Goal: Task Accomplishment & Management: Manage account settings

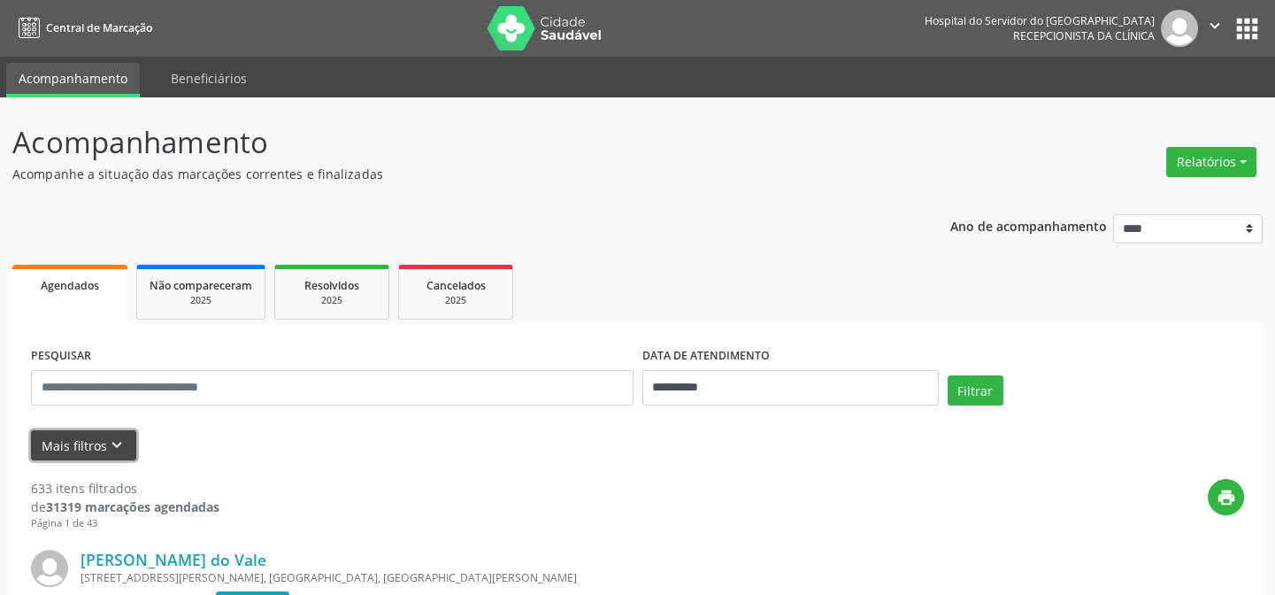
click at [115, 445] on icon "keyboard_arrow_down" at bounding box center [116, 444] width 19 height 19
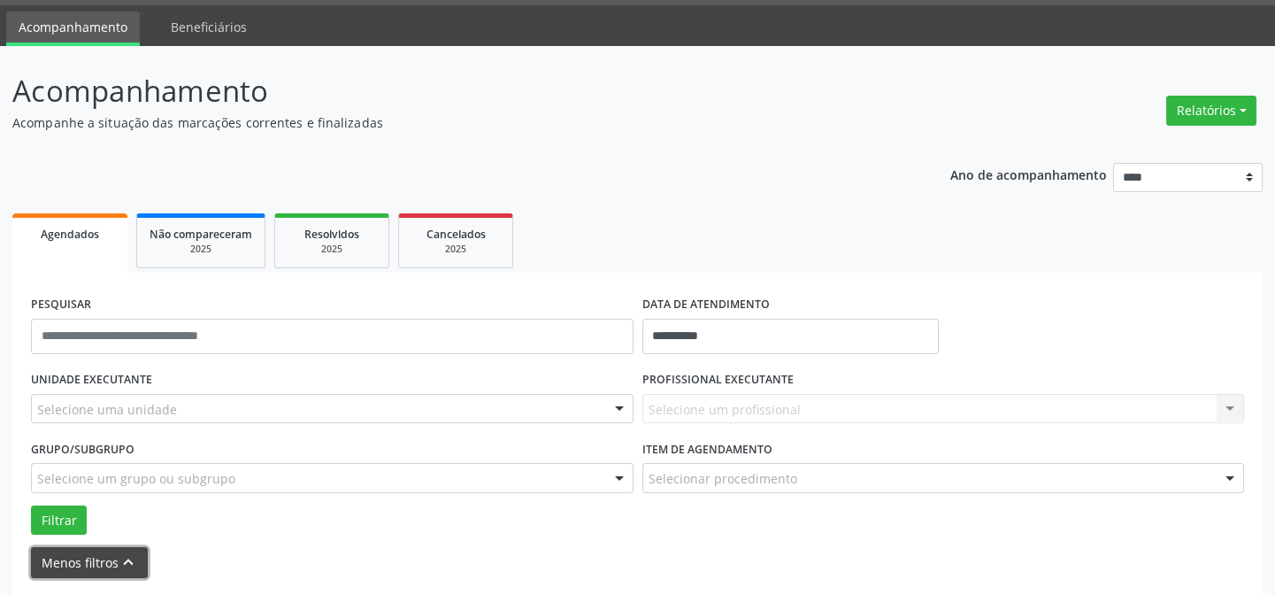
scroll to position [80, 0]
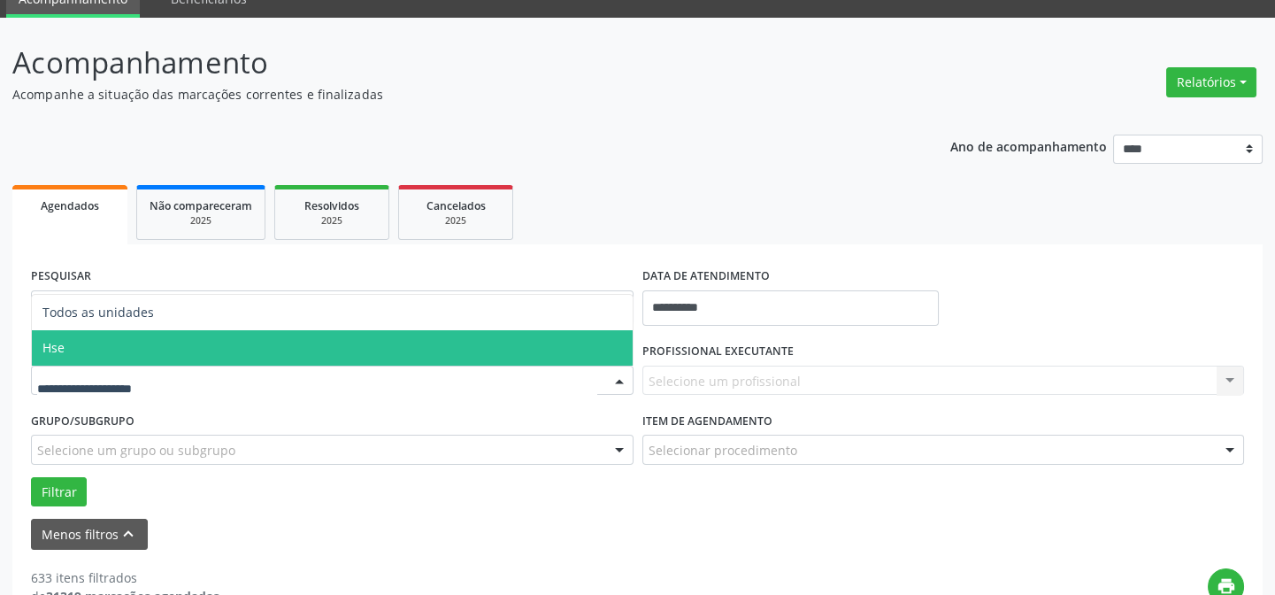
click at [88, 351] on span "Hse" at bounding box center [332, 347] width 601 height 35
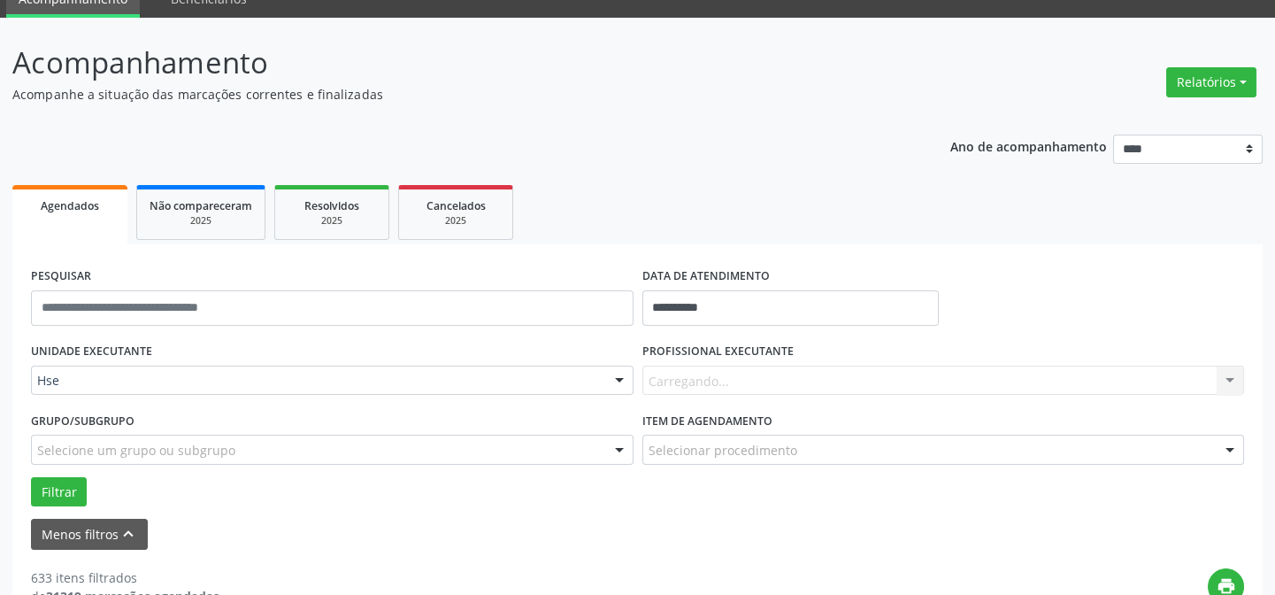
click at [88, 351] on div "UNIDADE EXECUTANTE Hse Todos as unidades Hse Nenhum resultado encontrado para: …" at bounding box center [332, 372] width 611 height 69
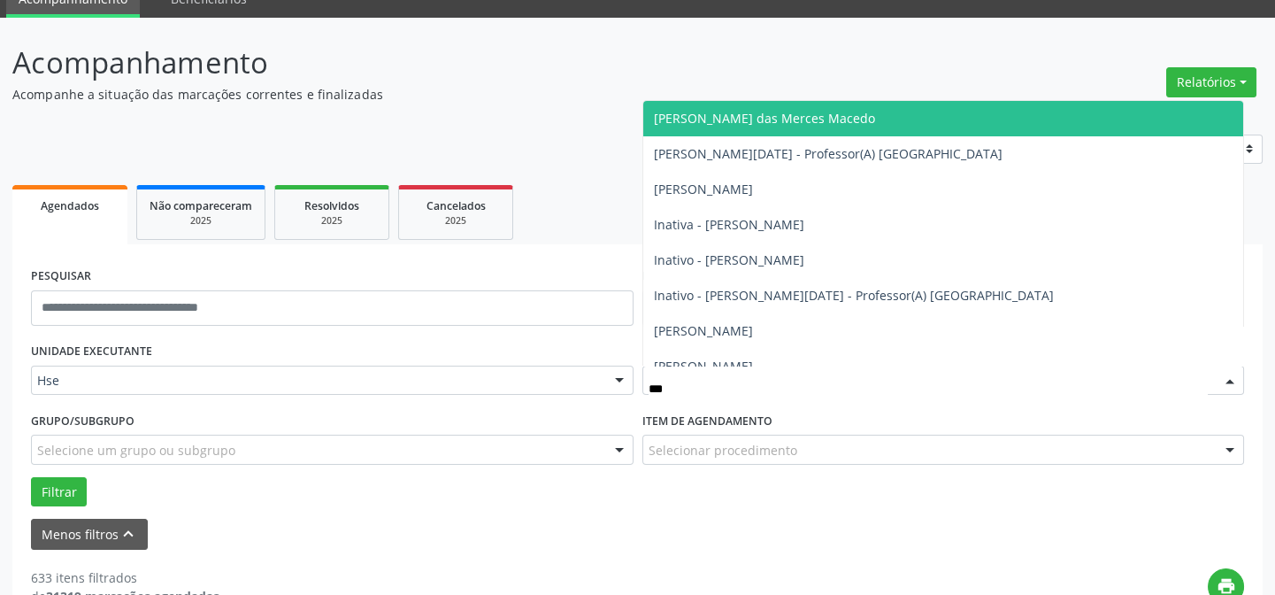
type input "****"
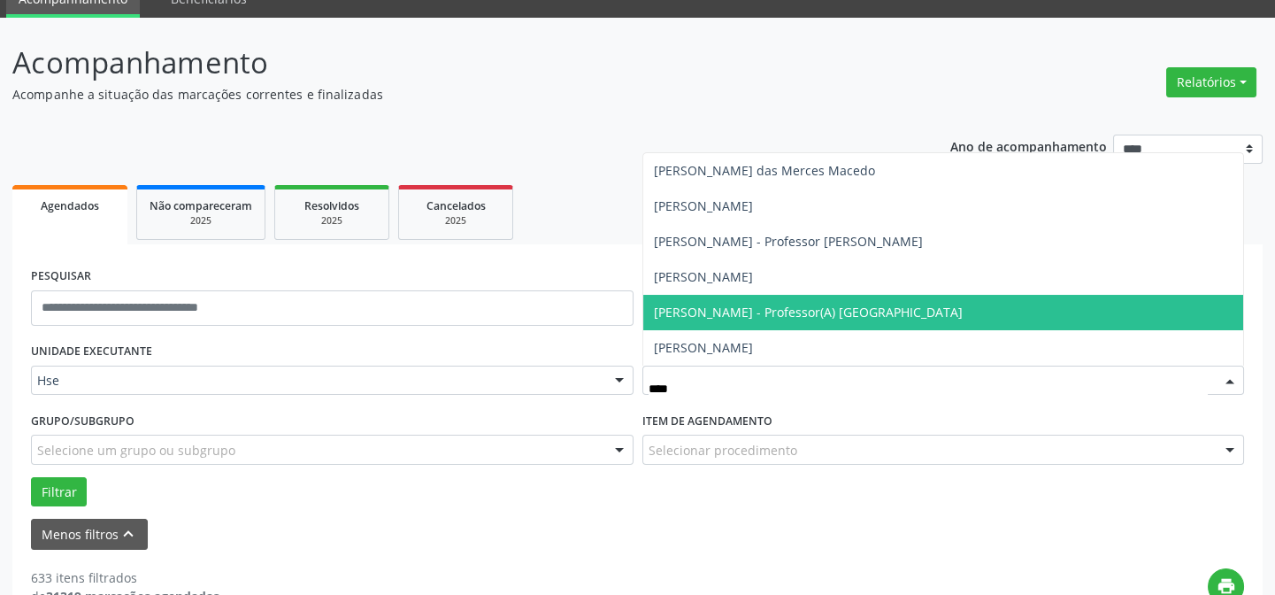
click at [836, 304] on span "[PERSON_NAME] - Professor(A) [GEOGRAPHIC_DATA]" at bounding box center [808, 311] width 309 height 17
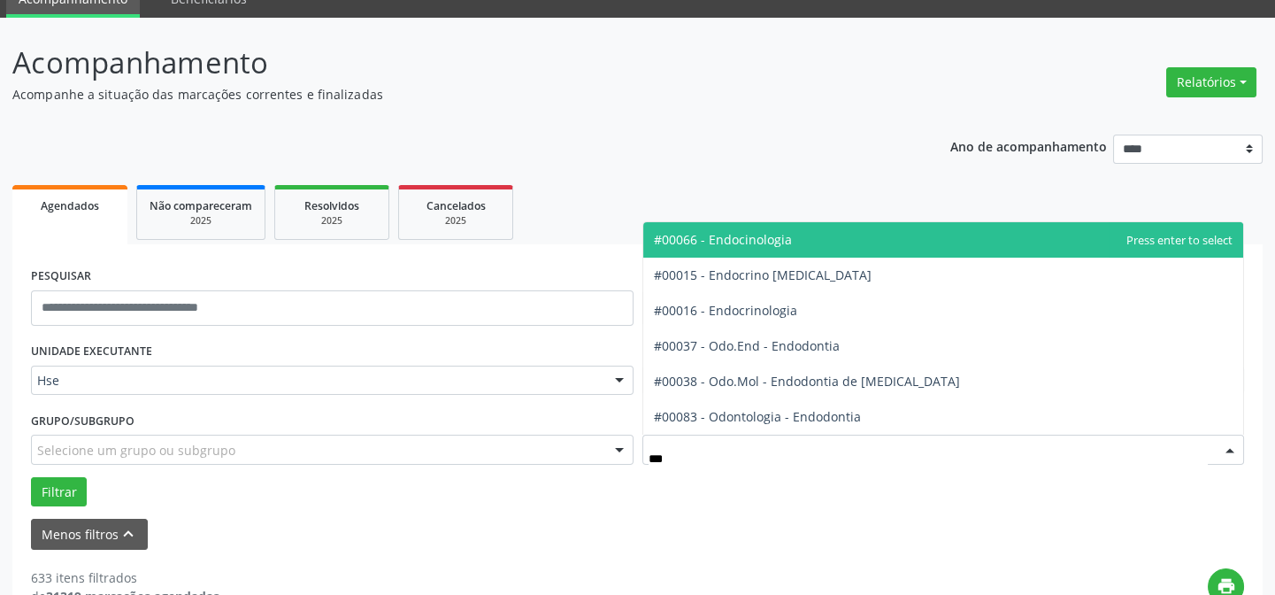
type input "****"
click at [793, 234] on span "#00066 - Endocinologia" at bounding box center [943, 239] width 601 height 35
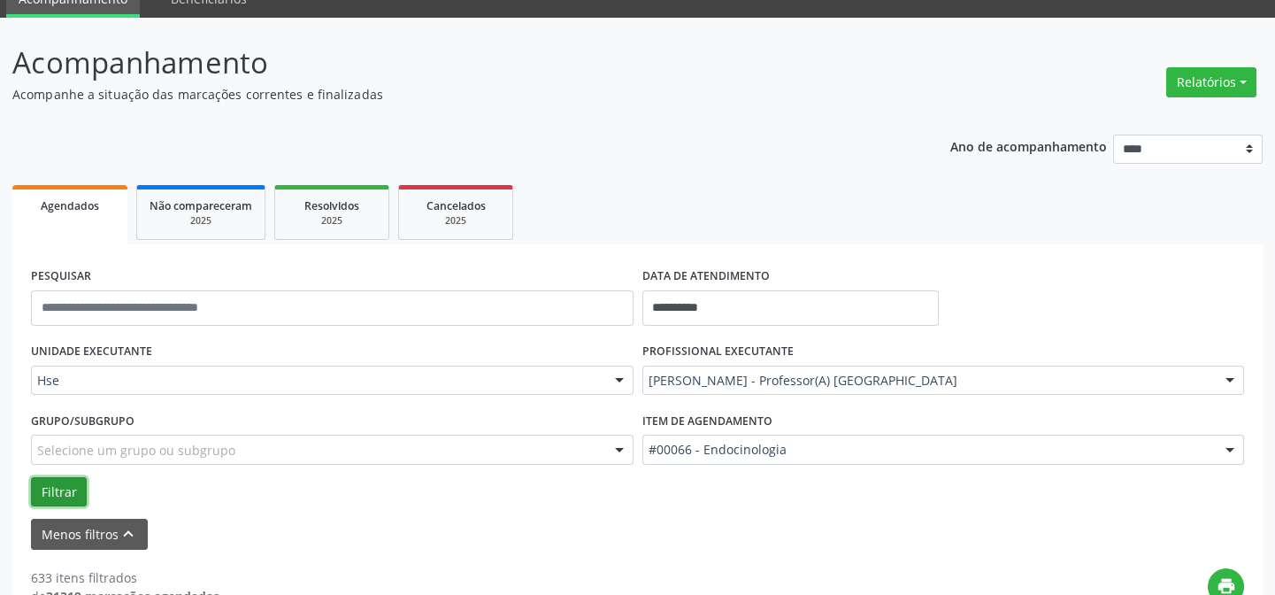
click at [63, 488] on button "Filtrar" at bounding box center [59, 492] width 56 height 30
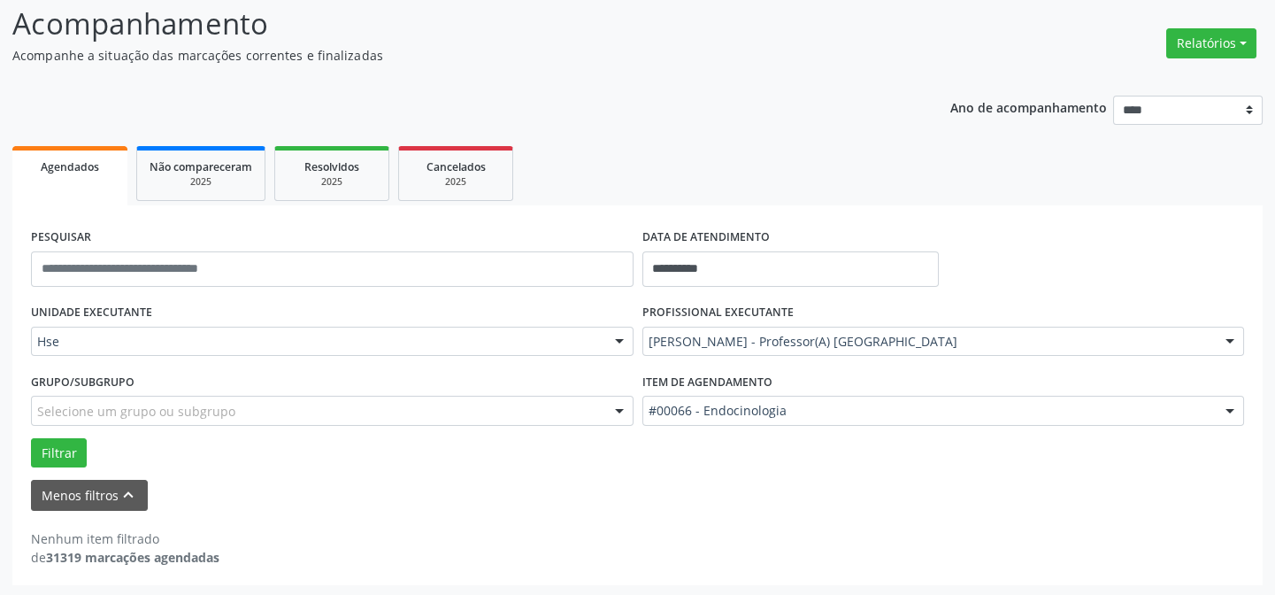
scroll to position [119, 0]
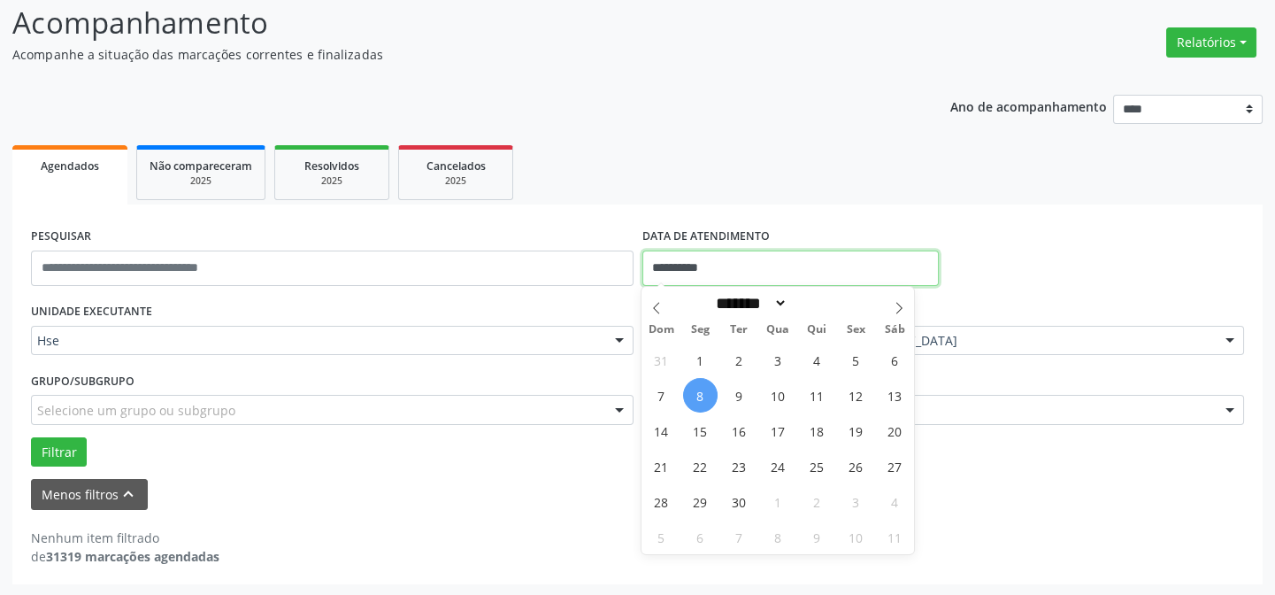
click at [731, 265] on input "**********" at bounding box center [790, 267] width 296 height 35
click at [694, 396] on span "8" at bounding box center [700, 395] width 35 height 35
type input "**********"
click at [695, 395] on span "8" at bounding box center [700, 395] width 35 height 35
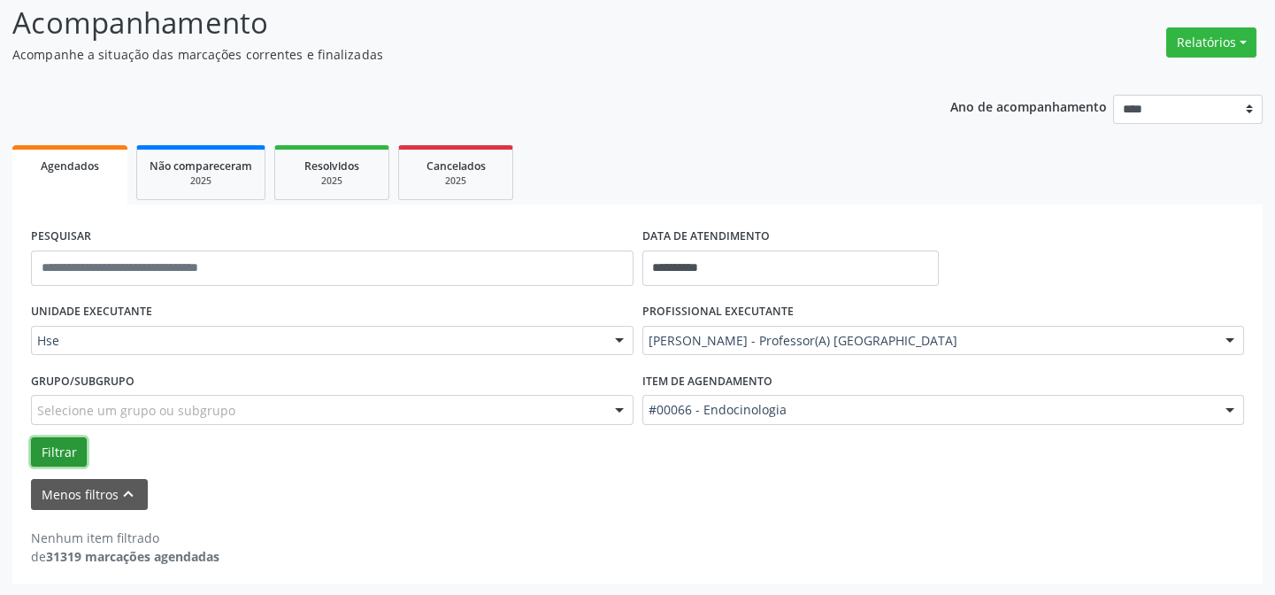
click at [60, 455] on button "Filtrar" at bounding box center [59, 452] width 56 height 30
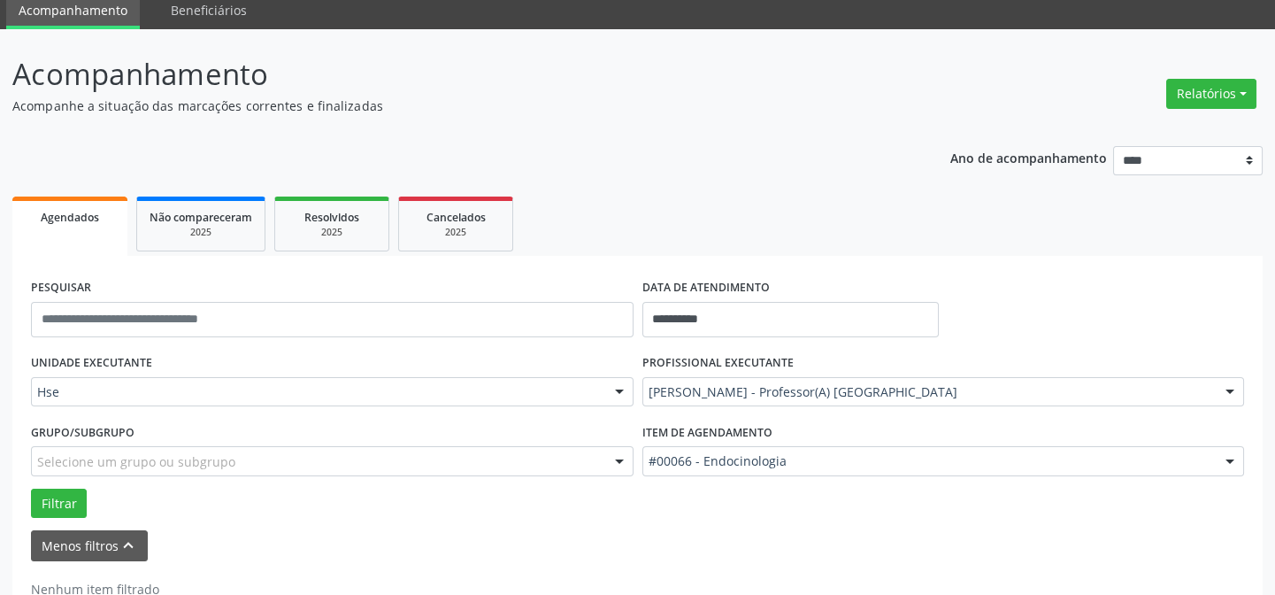
scroll to position [39, 0]
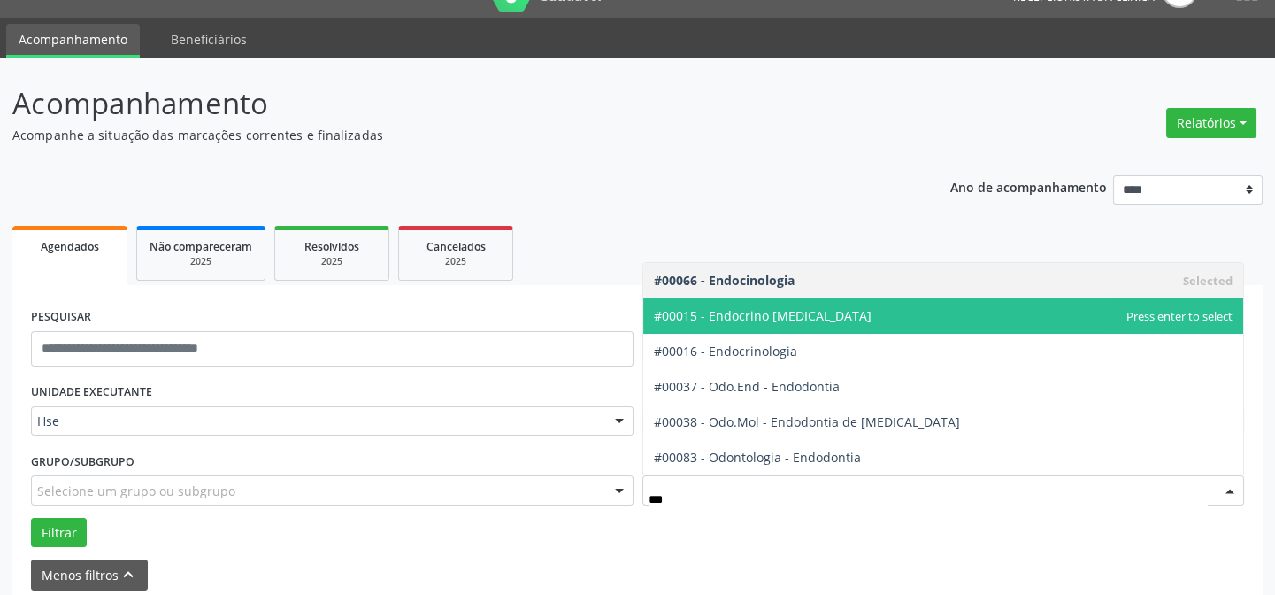
type input "****"
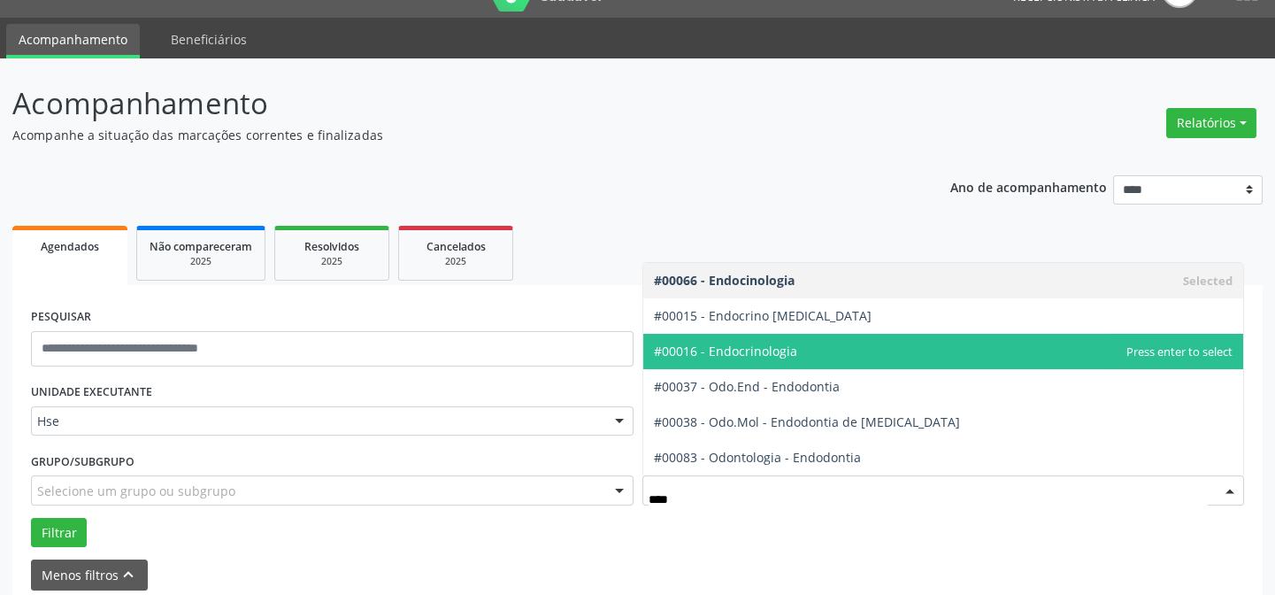
click at [799, 358] on span "#00016 - Endocrinologia" at bounding box center [943, 351] width 601 height 35
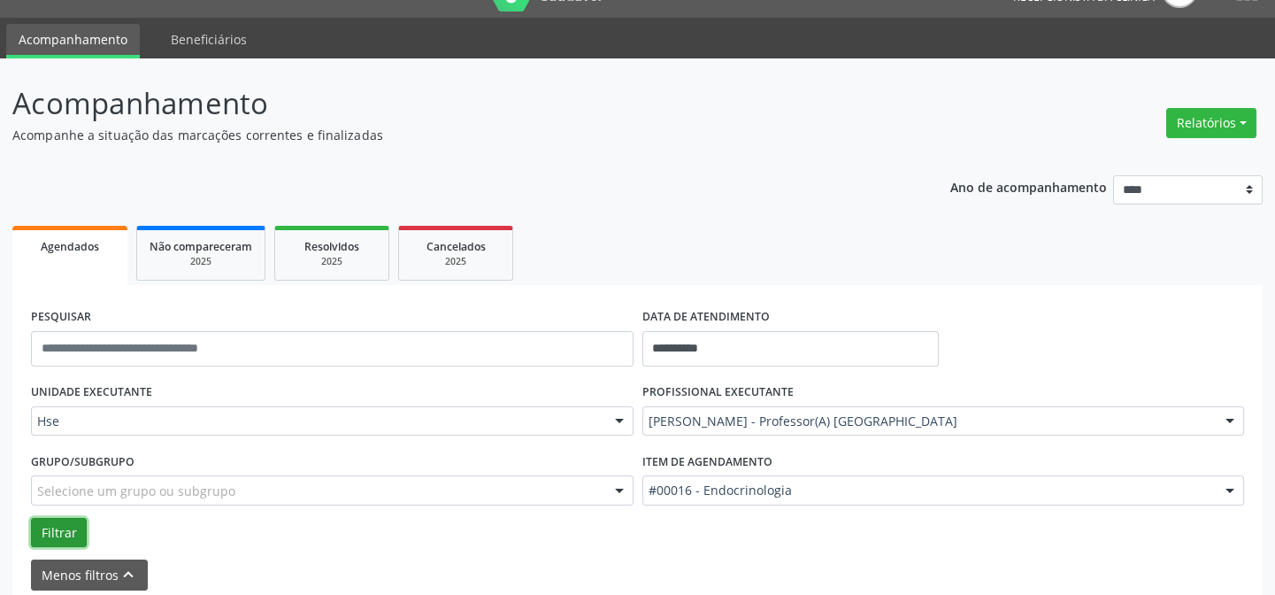
click at [61, 535] on button "Filtrar" at bounding box center [59, 533] width 56 height 30
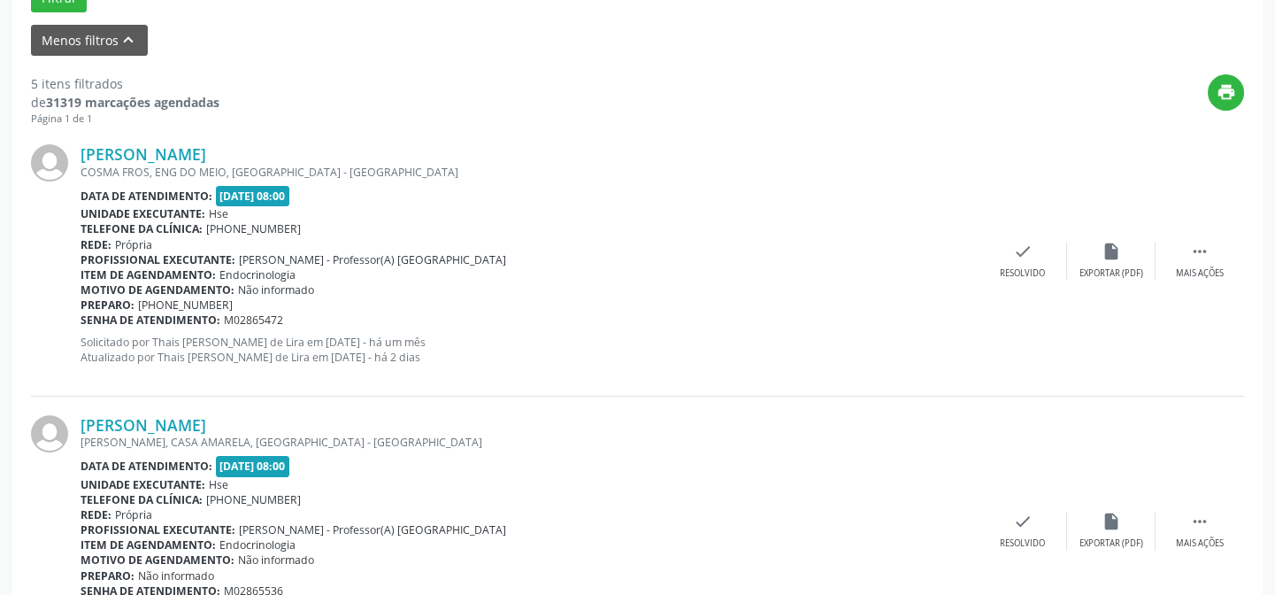
scroll to position [602, 0]
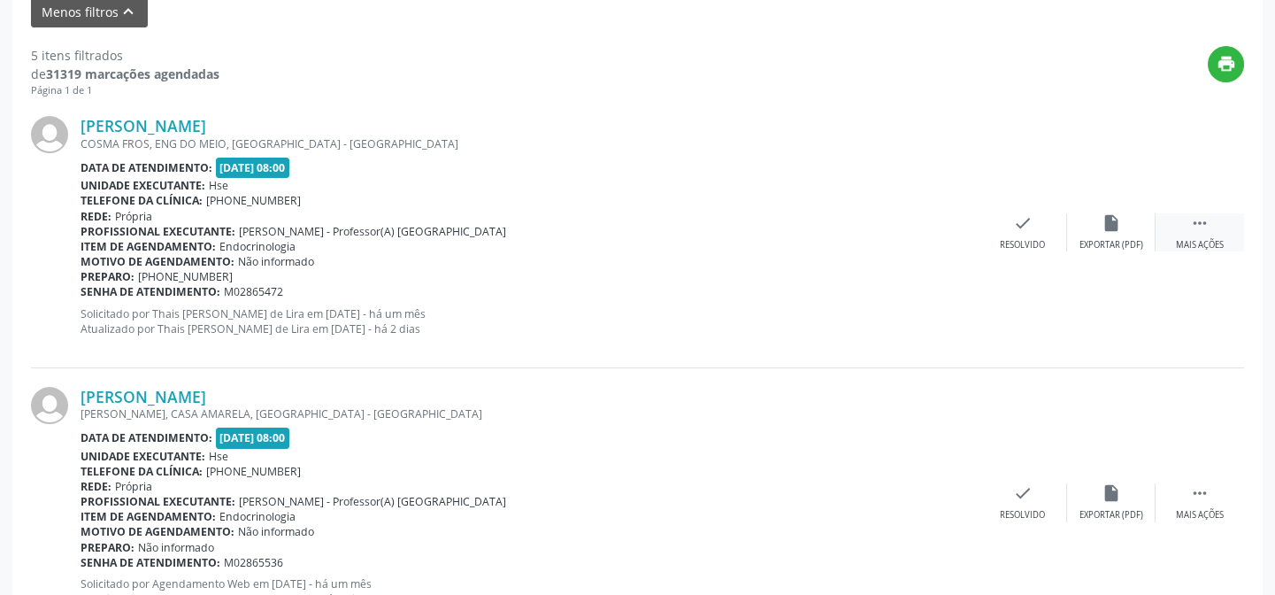
click at [1206, 229] on icon "" at bounding box center [1199, 222] width 19 height 19
click at [1102, 230] on icon "alarm_off" at bounding box center [1111, 222] width 19 height 19
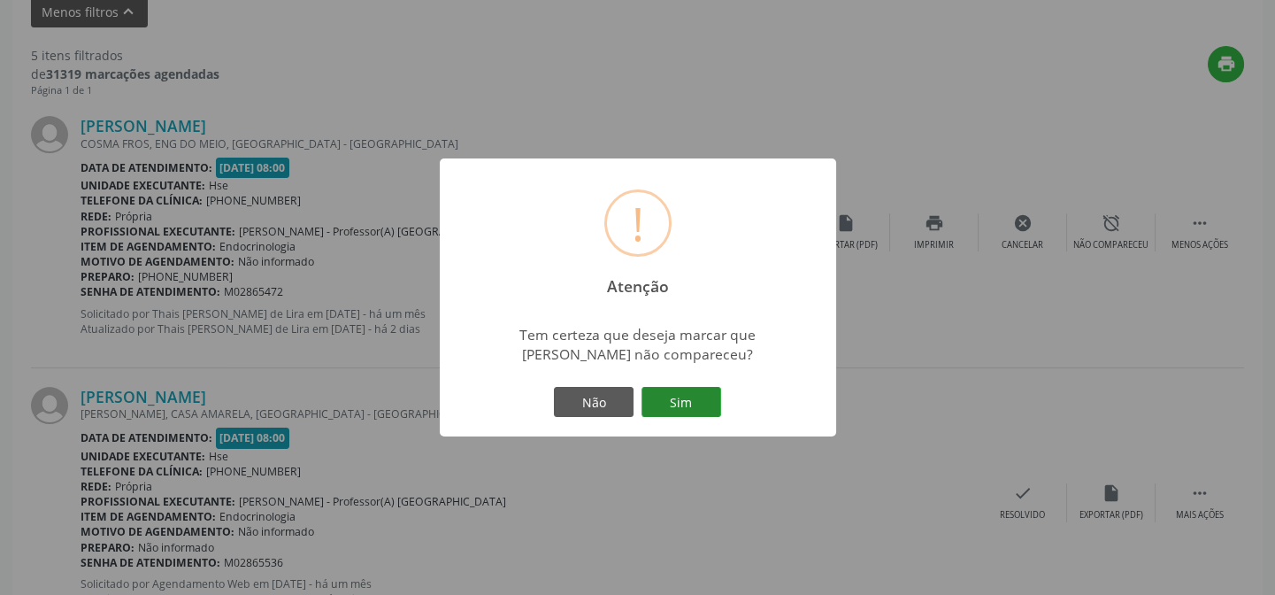
click at [703, 402] on button "Sim" at bounding box center [681, 402] width 80 height 30
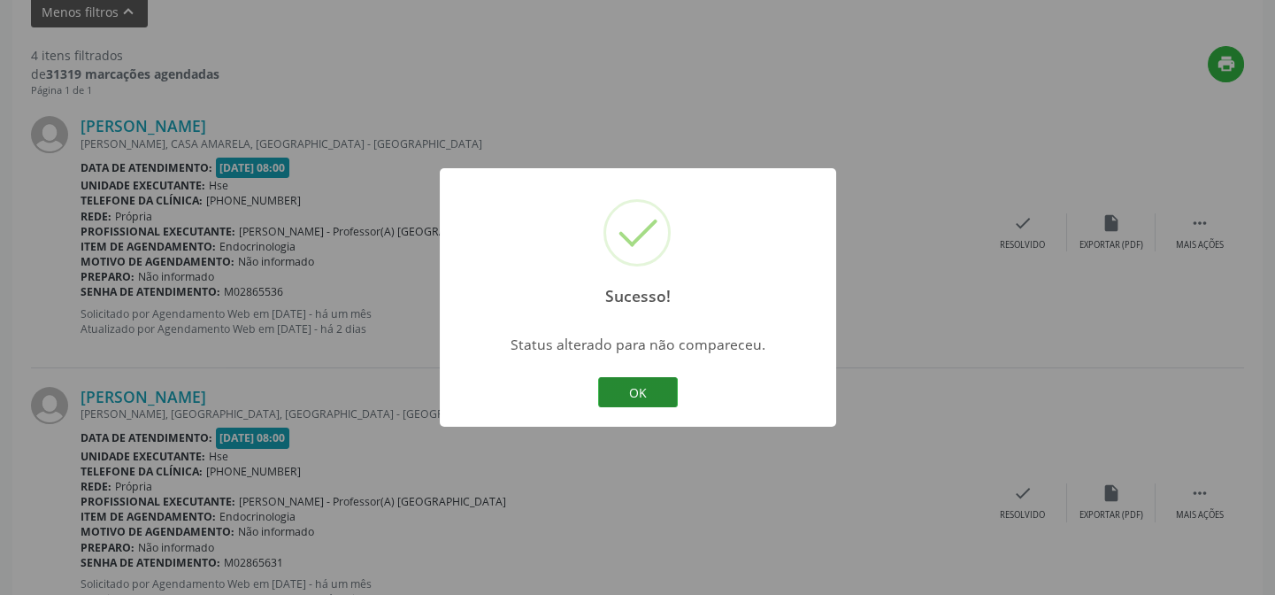
click at [659, 389] on button "OK" at bounding box center [638, 392] width 80 height 30
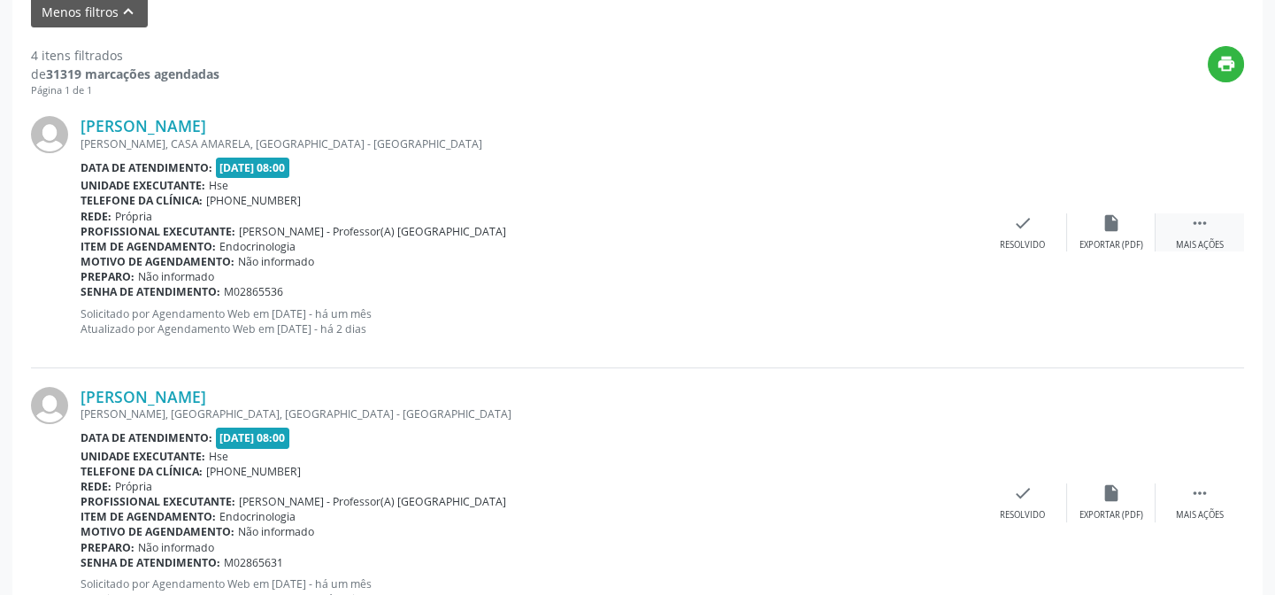
click at [1194, 223] on icon "" at bounding box center [1199, 222] width 19 height 19
click at [1116, 223] on icon "alarm_off" at bounding box center [1111, 222] width 19 height 19
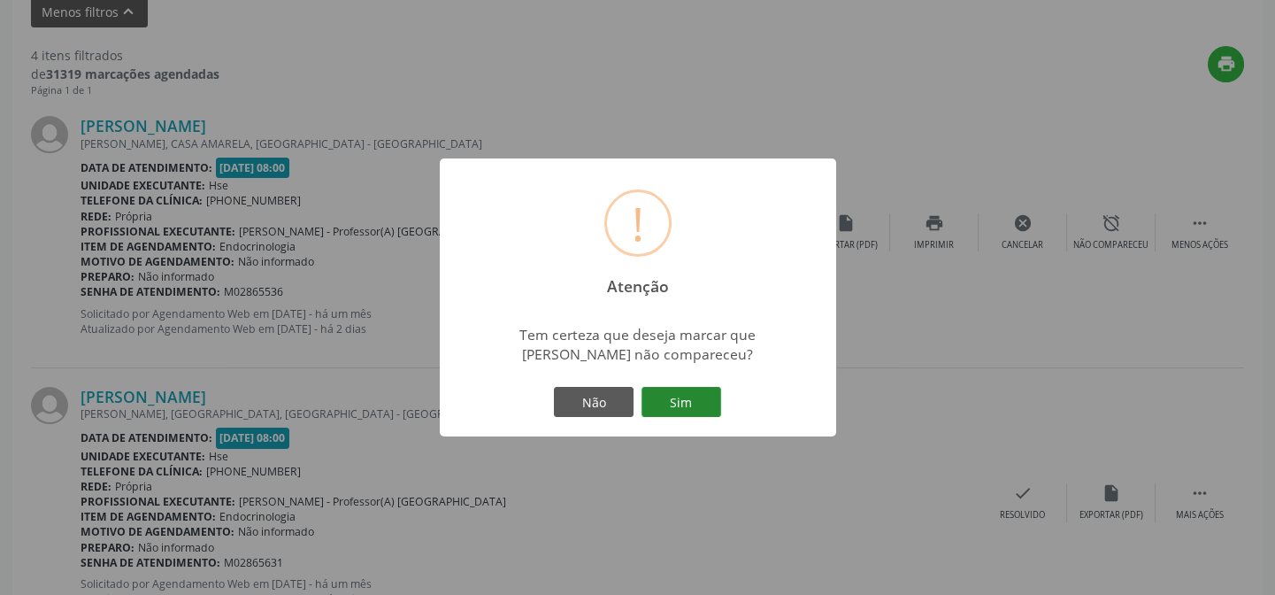
click at [710, 408] on button "Sim" at bounding box center [681, 402] width 80 height 30
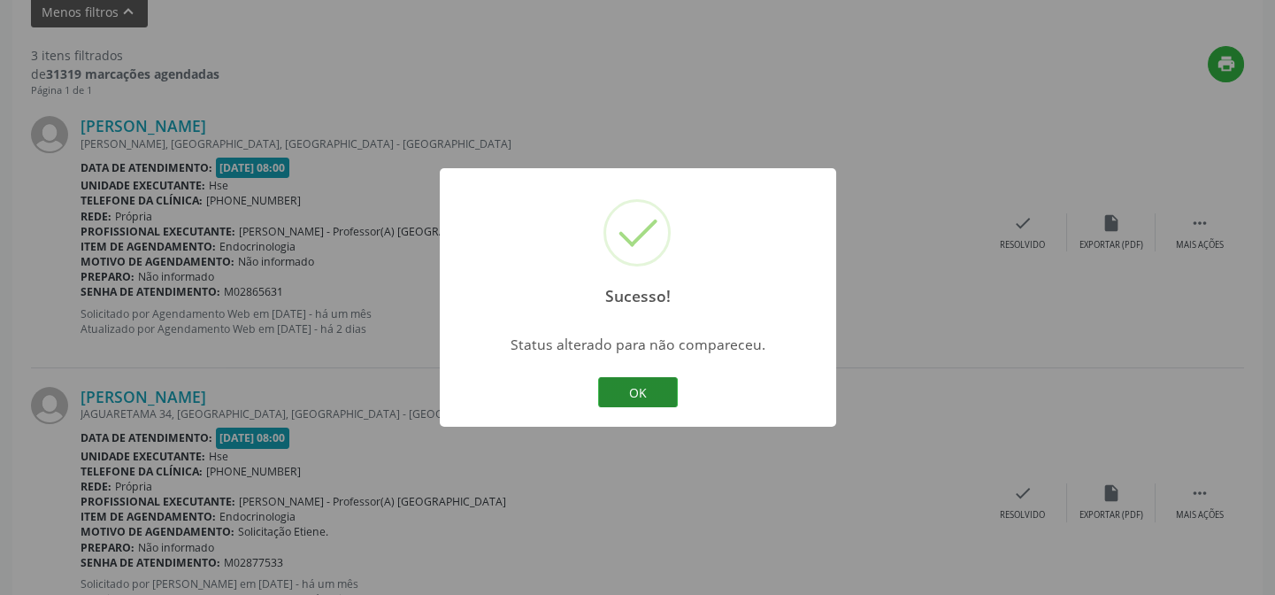
click at [664, 390] on button "OK" at bounding box center [638, 392] width 80 height 30
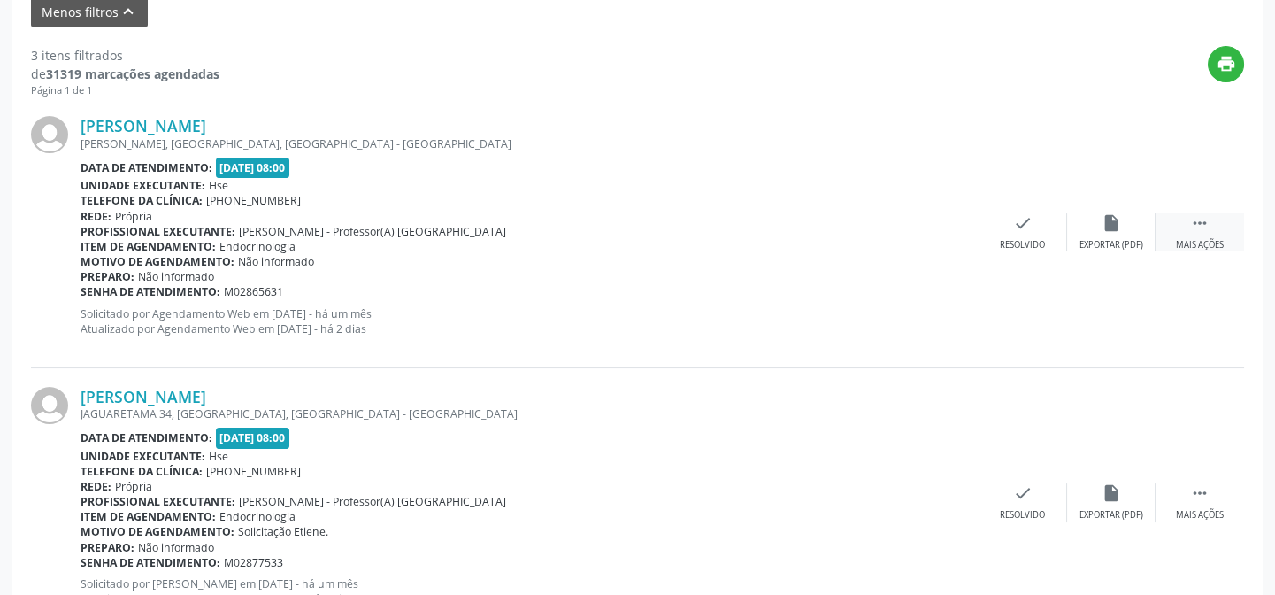
click at [1194, 220] on icon "" at bounding box center [1199, 222] width 19 height 19
click at [1102, 215] on icon "alarm_off" at bounding box center [1111, 222] width 19 height 19
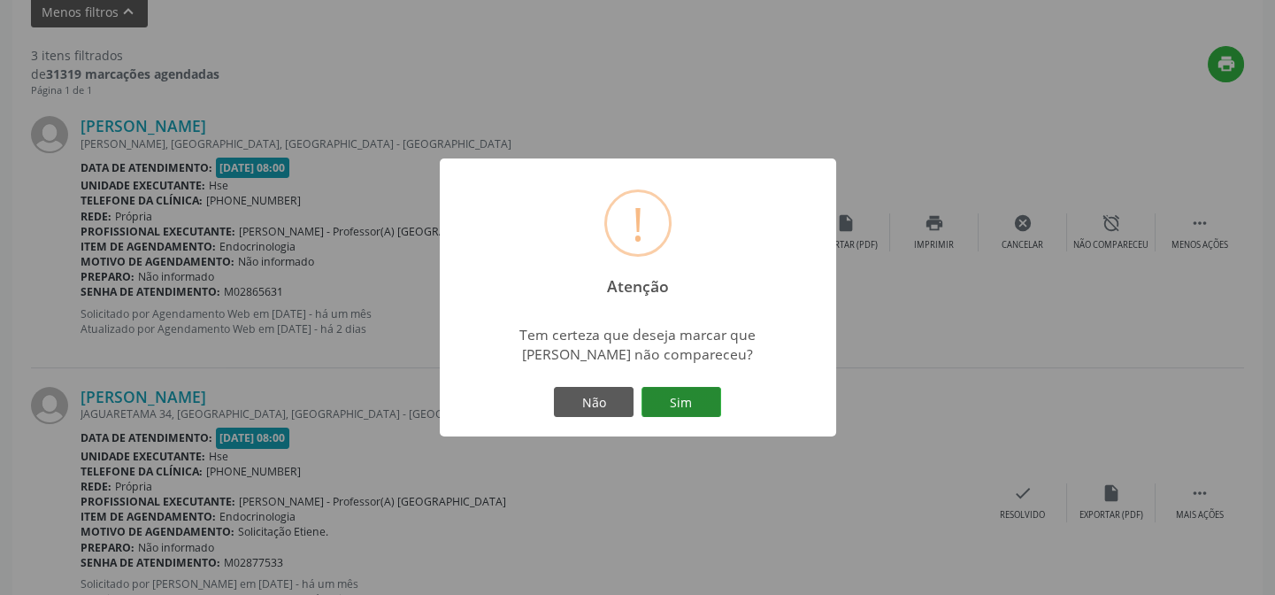
click at [703, 406] on button "Sim" at bounding box center [681, 402] width 80 height 30
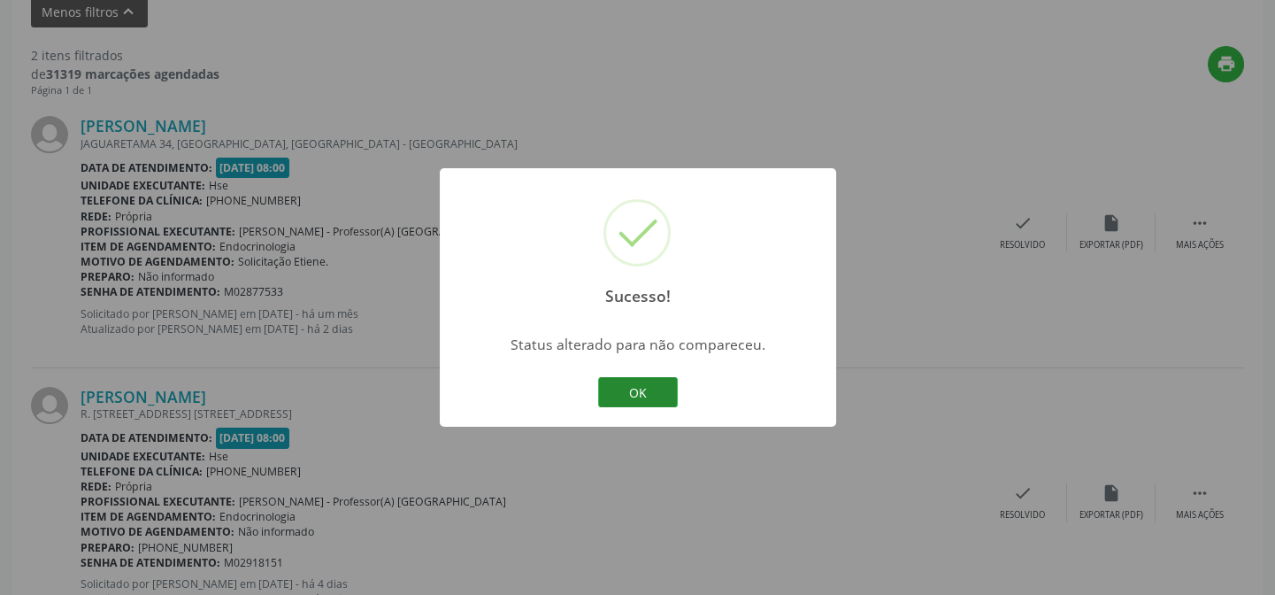
click at [650, 389] on button "OK" at bounding box center [638, 392] width 80 height 30
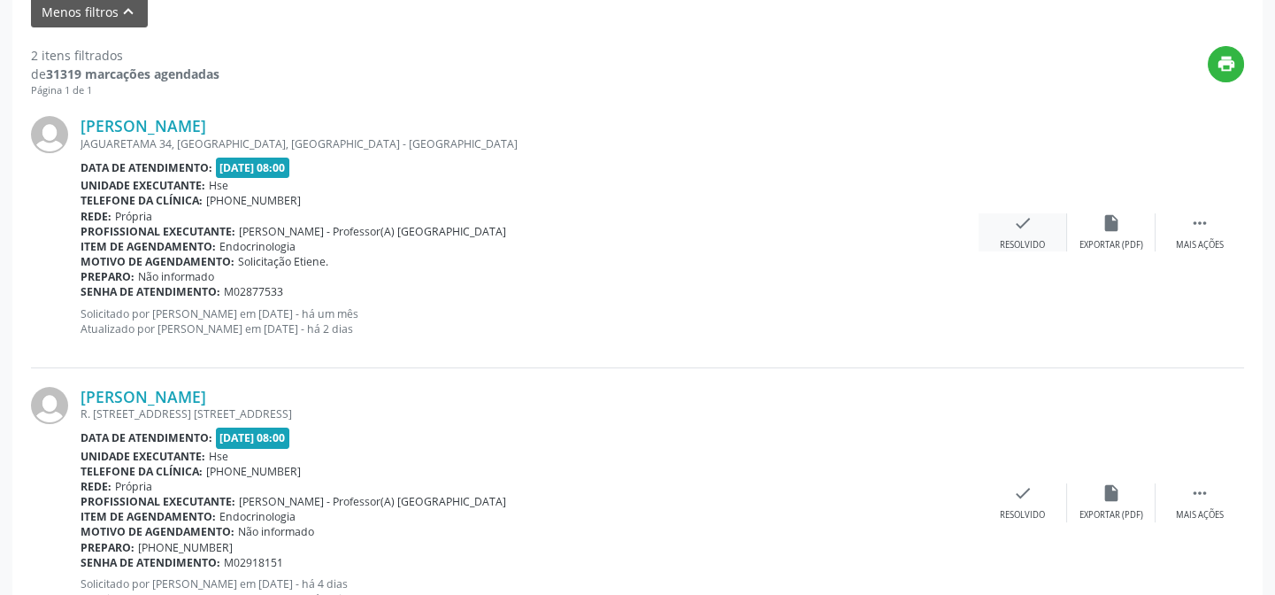
click at [1019, 220] on icon "check" at bounding box center [1022, 222] width 19 height 19
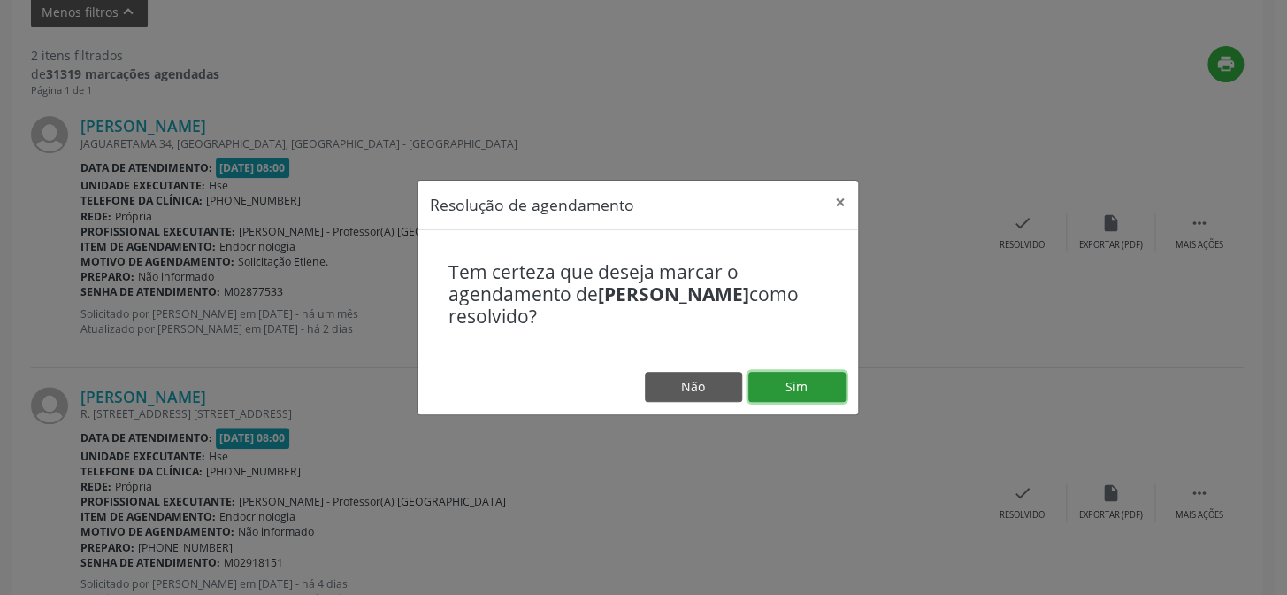
click at [809, 386] on button "Sim" at bounding box center [797, 387] width 97 height 30
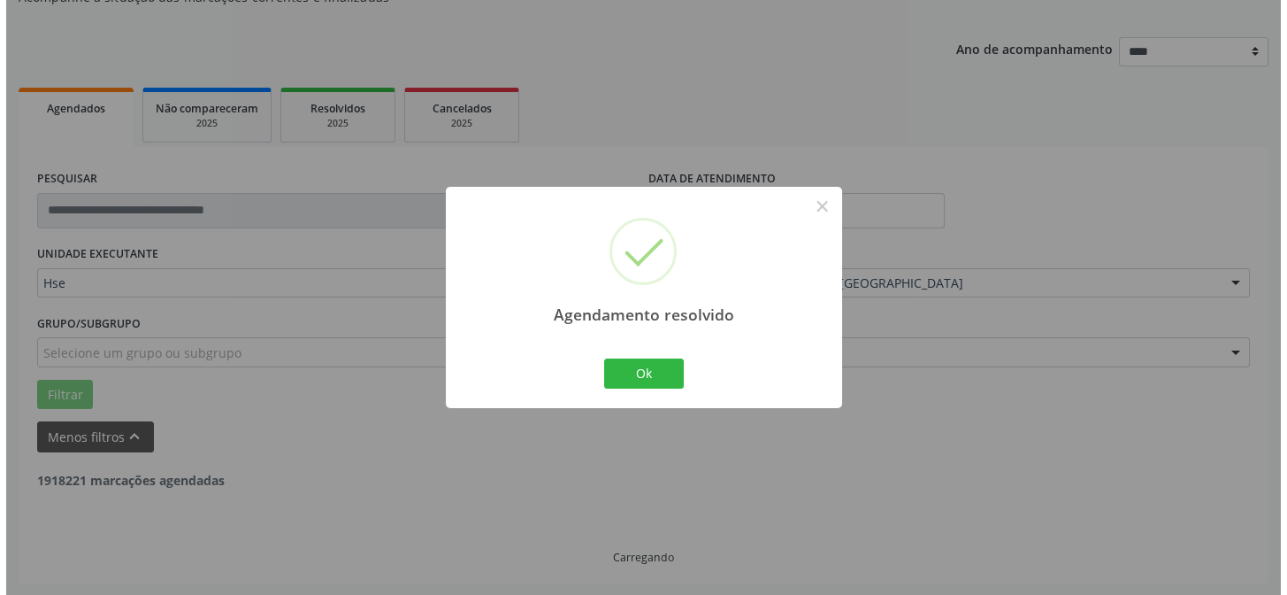
scroll to position [404, 0]
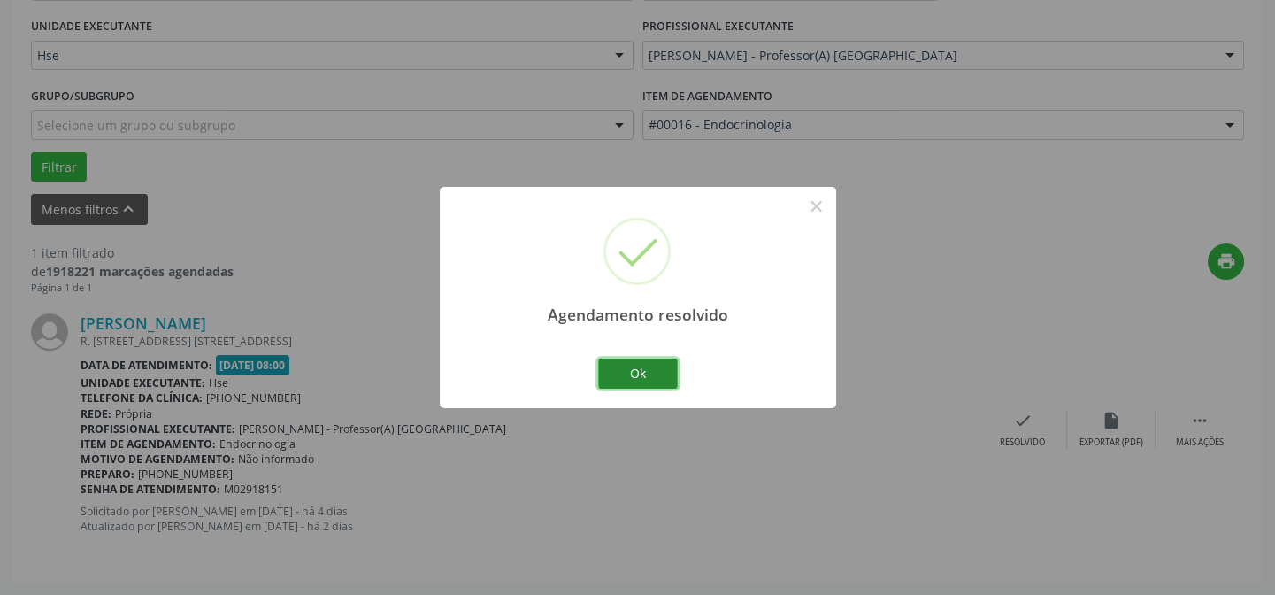
click at [666, 366] on button "Ok" at bounding box center [638, 373] width 80 height 30
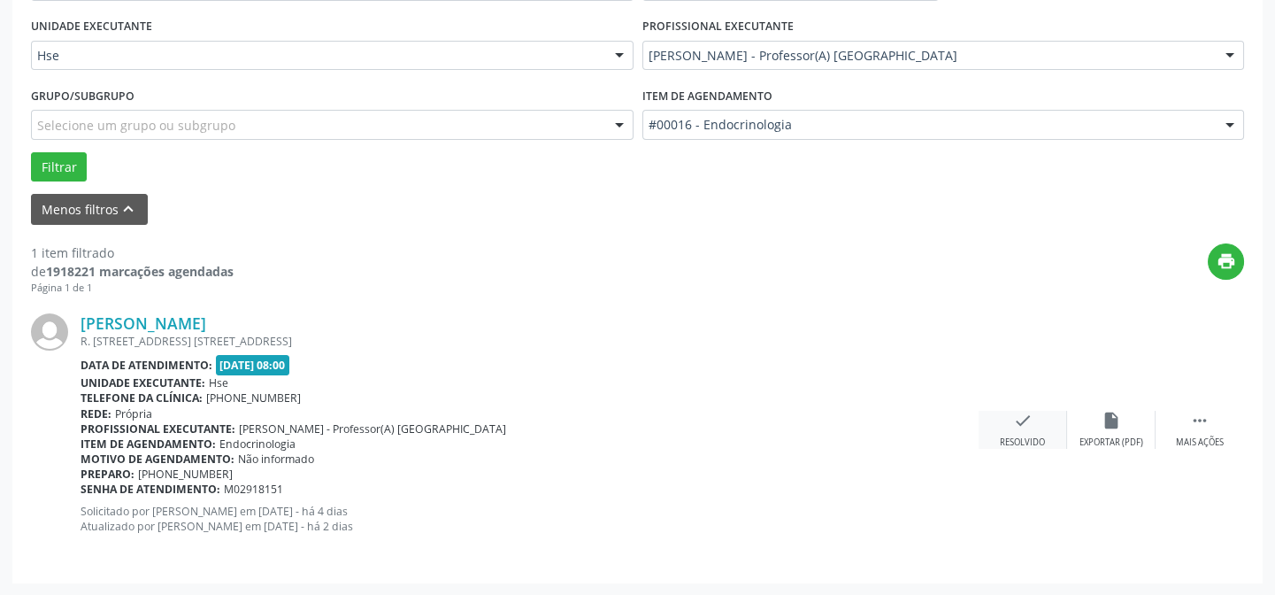
click at [1025, 419] on icon "check" at bounding box center [1022, 420] width 19 height 19
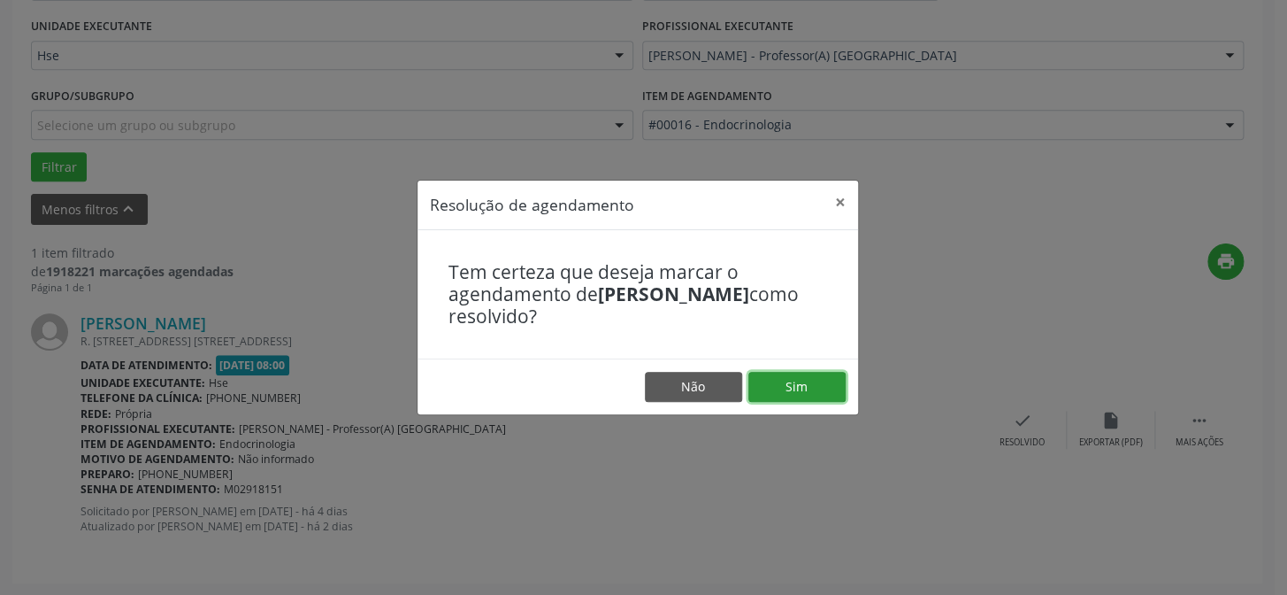
click at [774, 388] on button "Sim" at bounding box center [797, 387] width 97 height 30
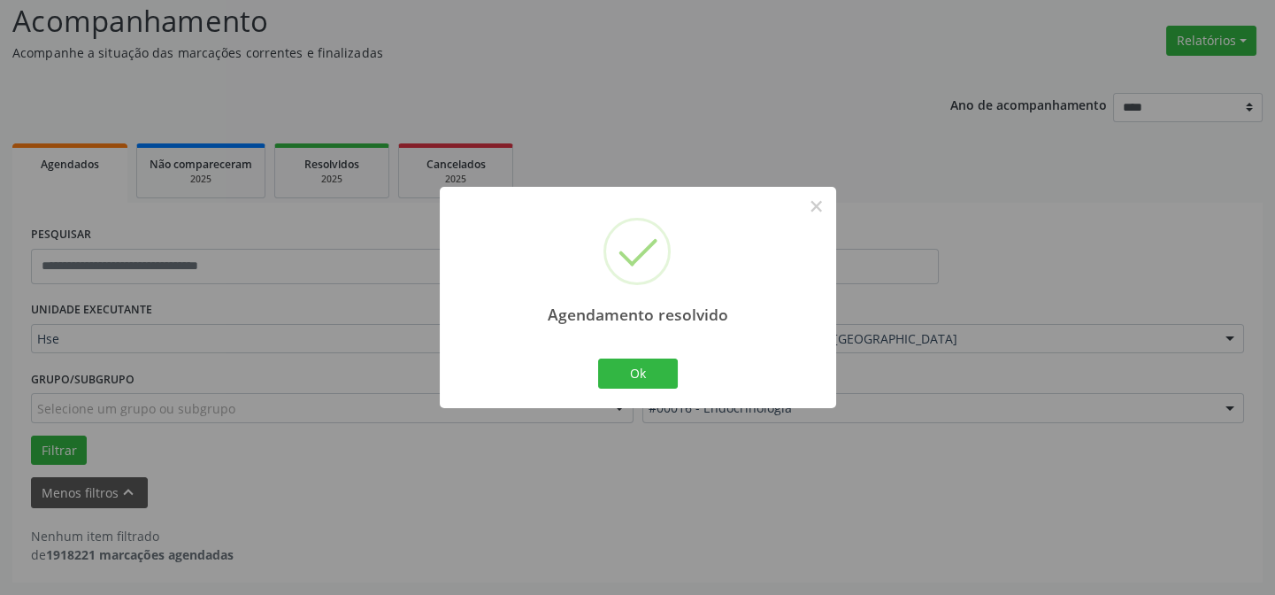
scroll to position [119, 0]
click at [648, 370] on button "Ok" at bounding box center [638, 373] width 80 height 30
